Goal: Information Seeking & Learning: Learn about a topic

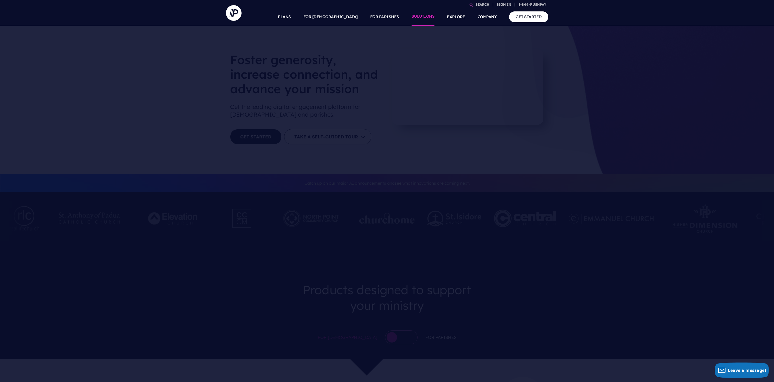
click at [419, 16] on link "SOLUTIONS" at bounding box center [422, 17] width 23 height 18
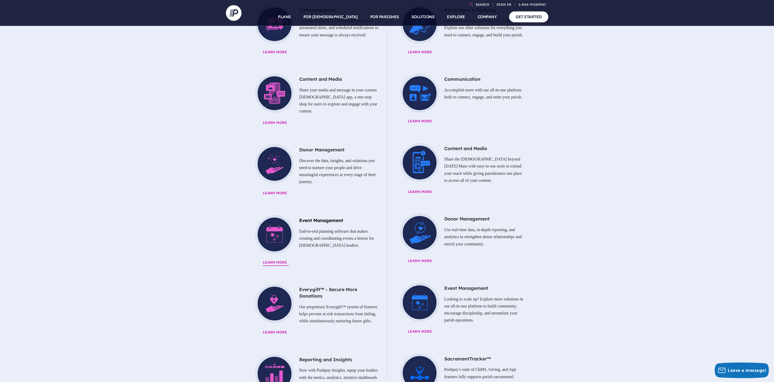
scroll to position [341, 0]
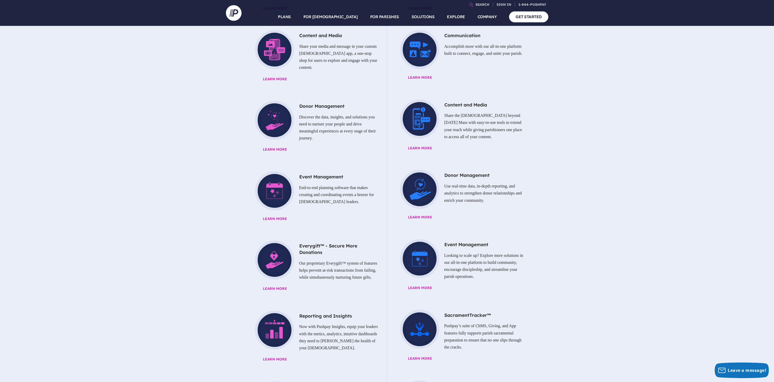
click at [232, 253] on div "For Churches Communication Leverage multiple communication channels, automated …" at bounding box center [387, 272] width 331 height 674
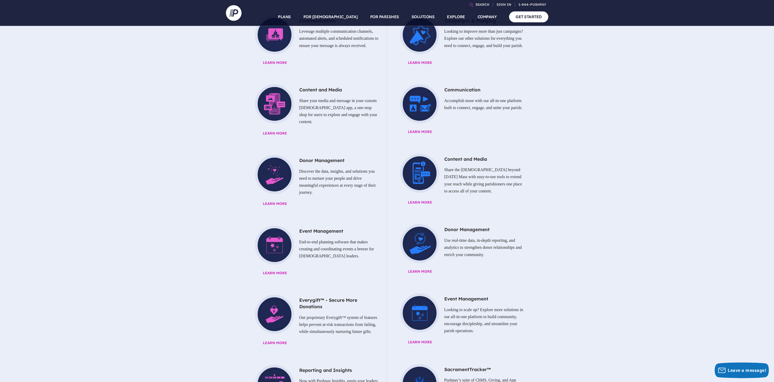
scroll to position [0, 0]
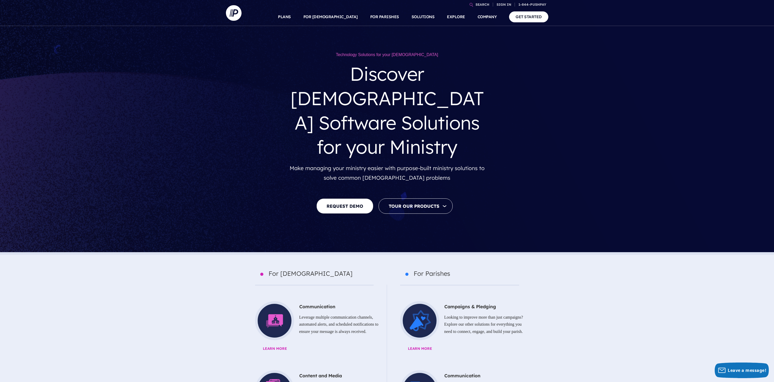
click at [579, 115] on div "Technology Solutions for your Church Discover Church Software Solutions for you…" at bounding box center [387, 131] width 766 height 200
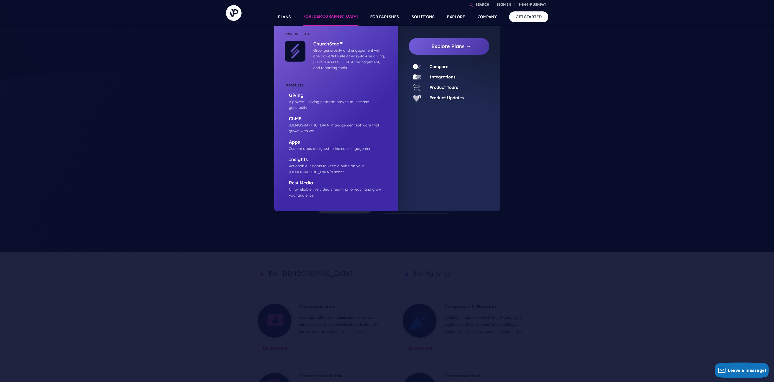
click at [348, 17] on link "FOR [DEMOGRAPHIC_DATA]" at bounding box center [330, 17] width 54 height 18
click at [292, 93] on p "Giving" at bounding box center [338, 96] width 99 height 6
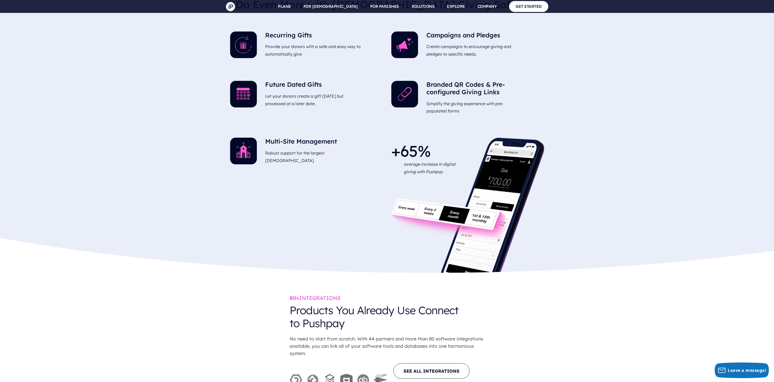
scroll to position [1182, 0]
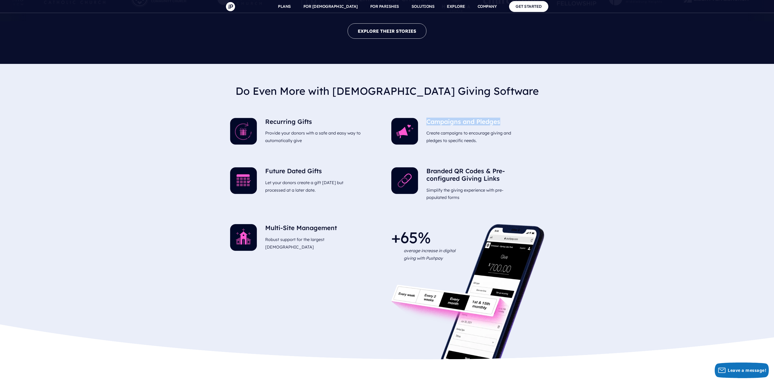
drag, startPoint x: 427, startPoint y: 83, endPoint x: 502, endPoint y: 82, distance: 75.1
click at [502, 118] on h5 "Campaigns and Pledges" at bounding box center [474, 123] width 97 height 10
drag, startPoint x: 427, startPoint y: 132, endPoint x: 525, endPoint y: 146, distance: 99.0
click at [525, 163] on div "Branded QR Codes & Pre-configured Giving Links Simplify the giving experience w…" at bounding box center [474, 185] width 105 height 44
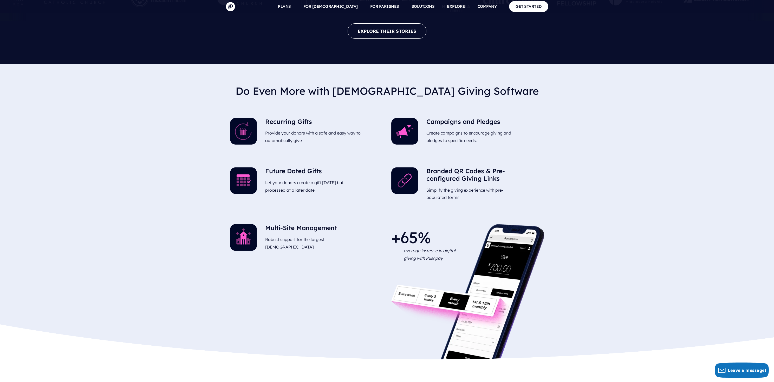
click at [525, 163] on div "Branded QR Codes & Pre-configured Giving Links Simplify the giving experience w…" at bounding box center [474, 185] width 105 height 44
drag, startPoint x: 267, startPoint y: 189, endPoint x: 364, endPoint y: 190, distance: 97.2
click at [361, 224] on h5 "Multi-Site Management" at bounding box center [313, 229] width 97 height 10
click at [365, 220] on div "Multi-Site Management Robust support for the largest churches" at bounding box center [313, 238] width 105 height 37
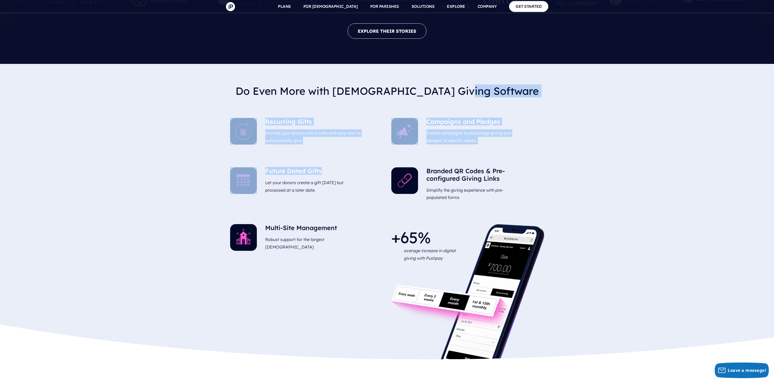
drag, startPoint x: 331, startPoint y: 134, endPoint x: 266, endPoint y: 63, distance: 96.2
click at [266, 64] on div "Do Even More with Church Giving Software Recurring Gifts Provide your donors wi…" at bounding box center [387, 214] width 322 height 300
click at [259, 114] on div at bounding box center [243, 132] width 35 height 37
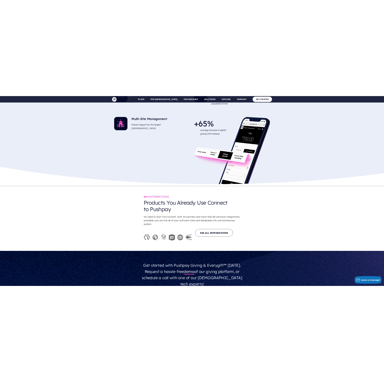
scroll to position [1395, 0]
